Goal: Entertainment & Leisure: Consume media (video, audio)

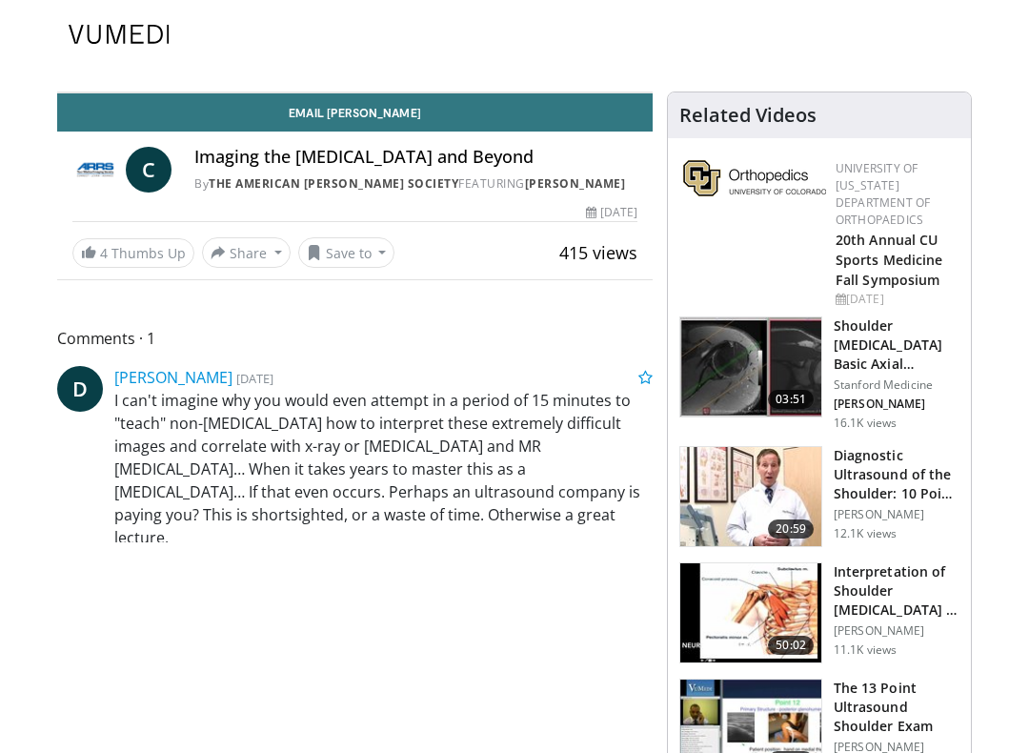
scroll to position [19, 0]
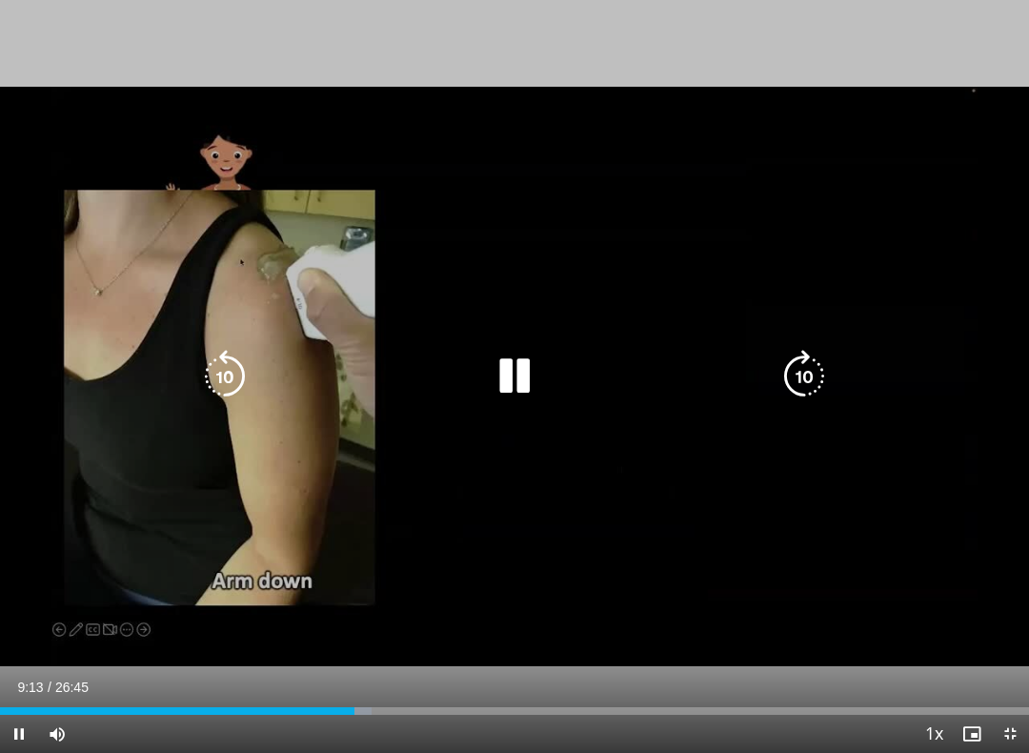
click at [540, 388] on icon "Video Player" at bounding box center [514, 376] width 53 height 53
click at [514, 377] on icon "Video Player" at bounding box center [514, 376] width 53 height 53
